Goal: Task Accomplishment & Management: Use online tool/utility

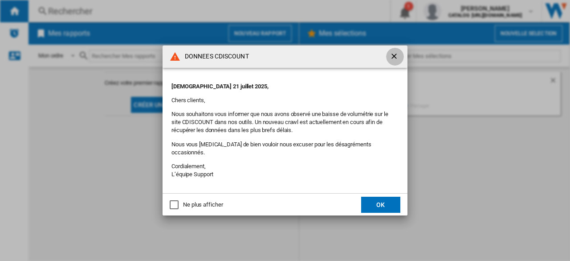
click at [398, 57] on ng-md-icon "getI18NText('BUTTONS.CLOSE_DIALOG')" at bounding box center [395, 57] width 11 height 11
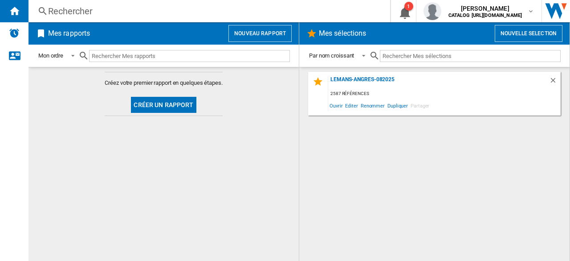
click at [269, 27] on button "Nouveau rapport" at bounding box center [260, 33] width 63 height 17
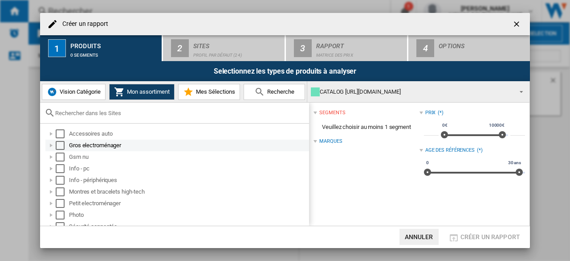
click at [59, 146] on div "Select" at bounding box center [60, 145] width 9 height 9
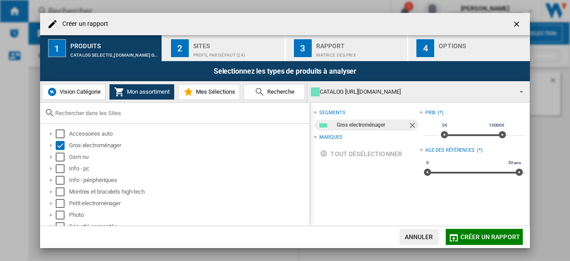
click at [476, 236] on span "Créer un rapport" at bounding box center [491, 236] width 60 height 7
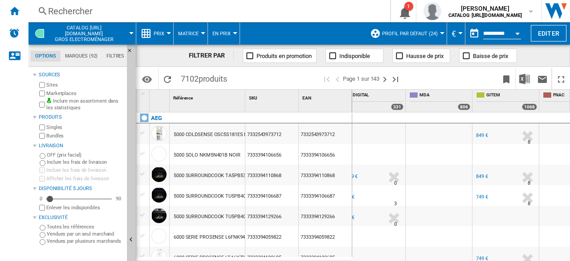
scroll to position [0, 789]
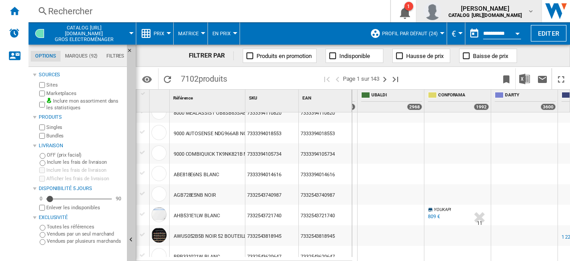
click at [524, 13] on div "laurent herve CATALOG SELECTIS_2.FR" at bounding box center [486, 11] width 83 height 14
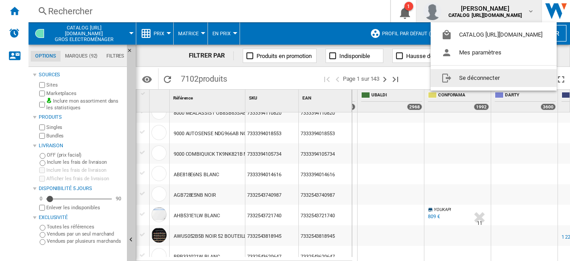
click at [499, 78] on button "Se déconnecter" at bounding box center [494, 78] width 126 height 18
